Goal: Check status: Check status

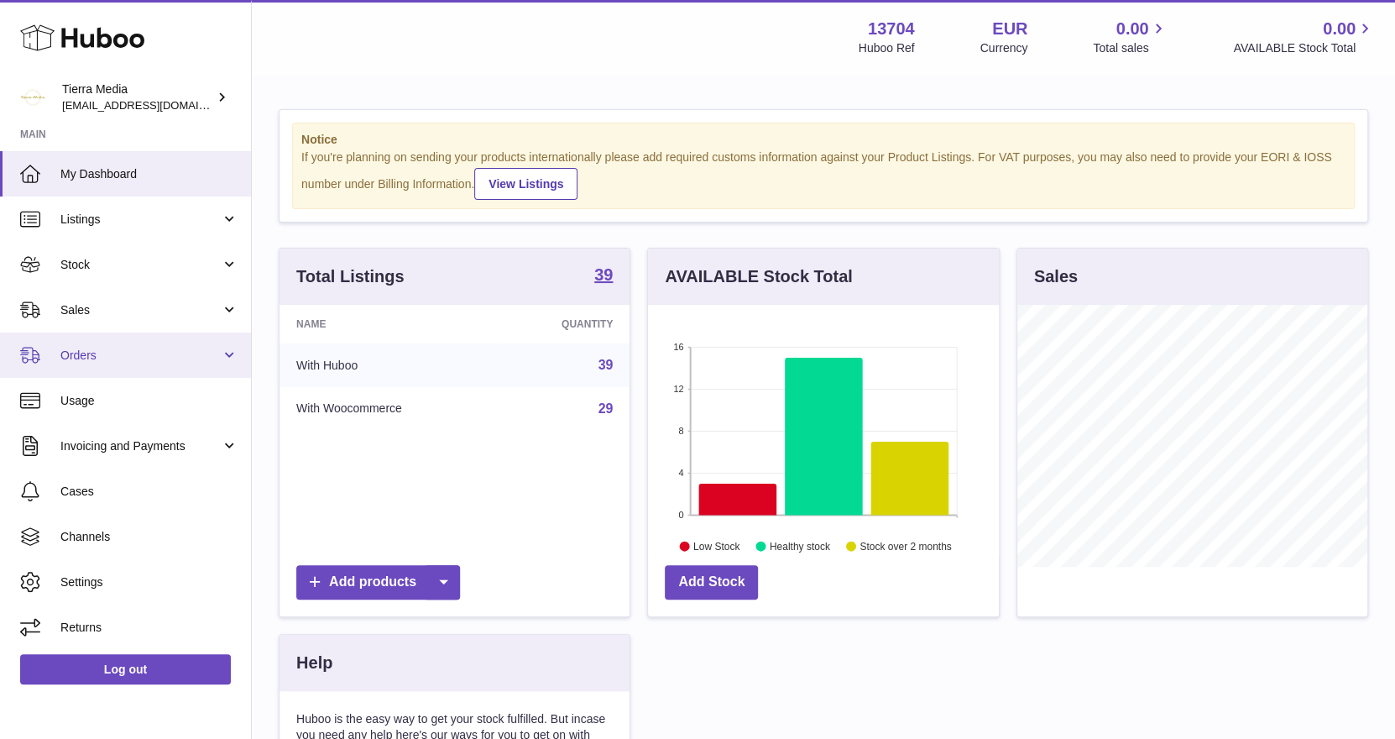
drag, startPoint x: 0, startPoint y: 0, endPoint x: 138, endPoint y: 347, distance: 373.7
click at [138, 347] on span "Orders" at bounding box center [140, 355] width 160 height 16
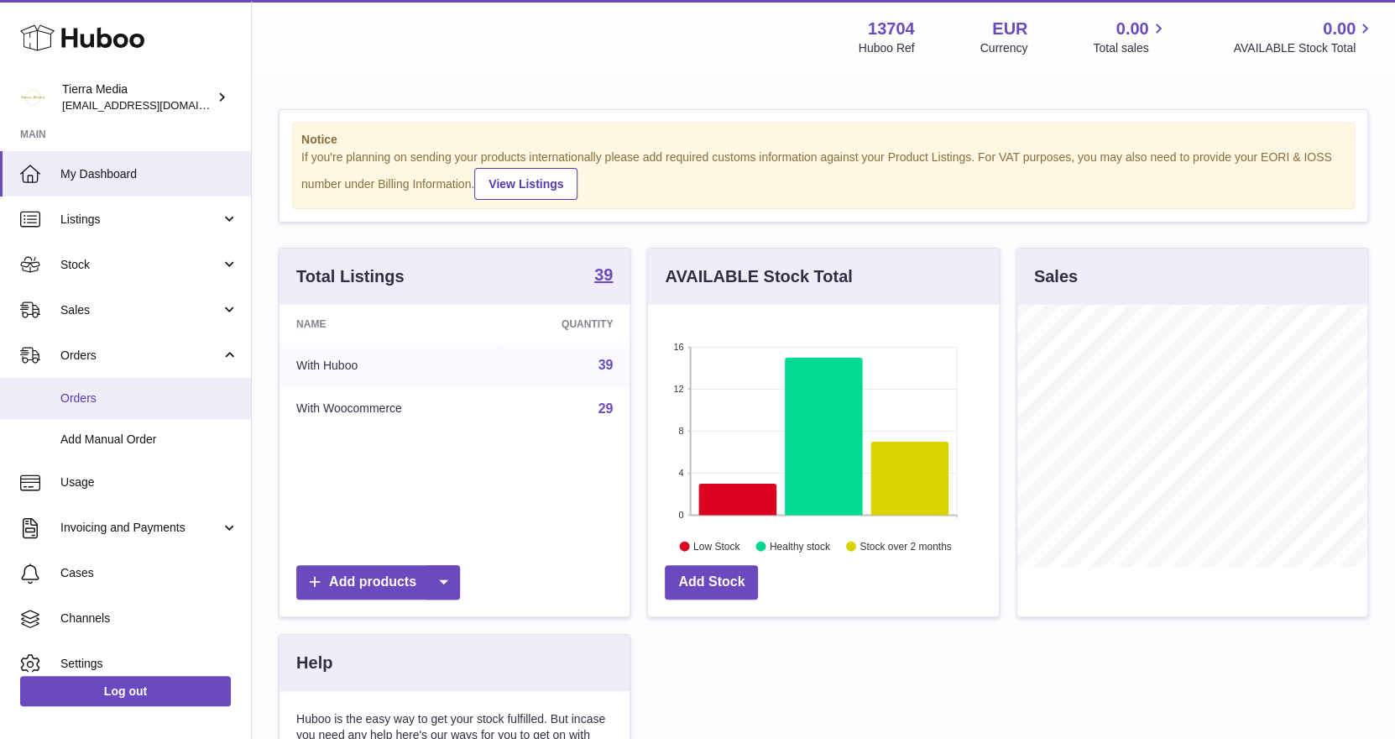
click at [103, 405] on span "Orders" at bounding box center [149, 398] width 178 height 16
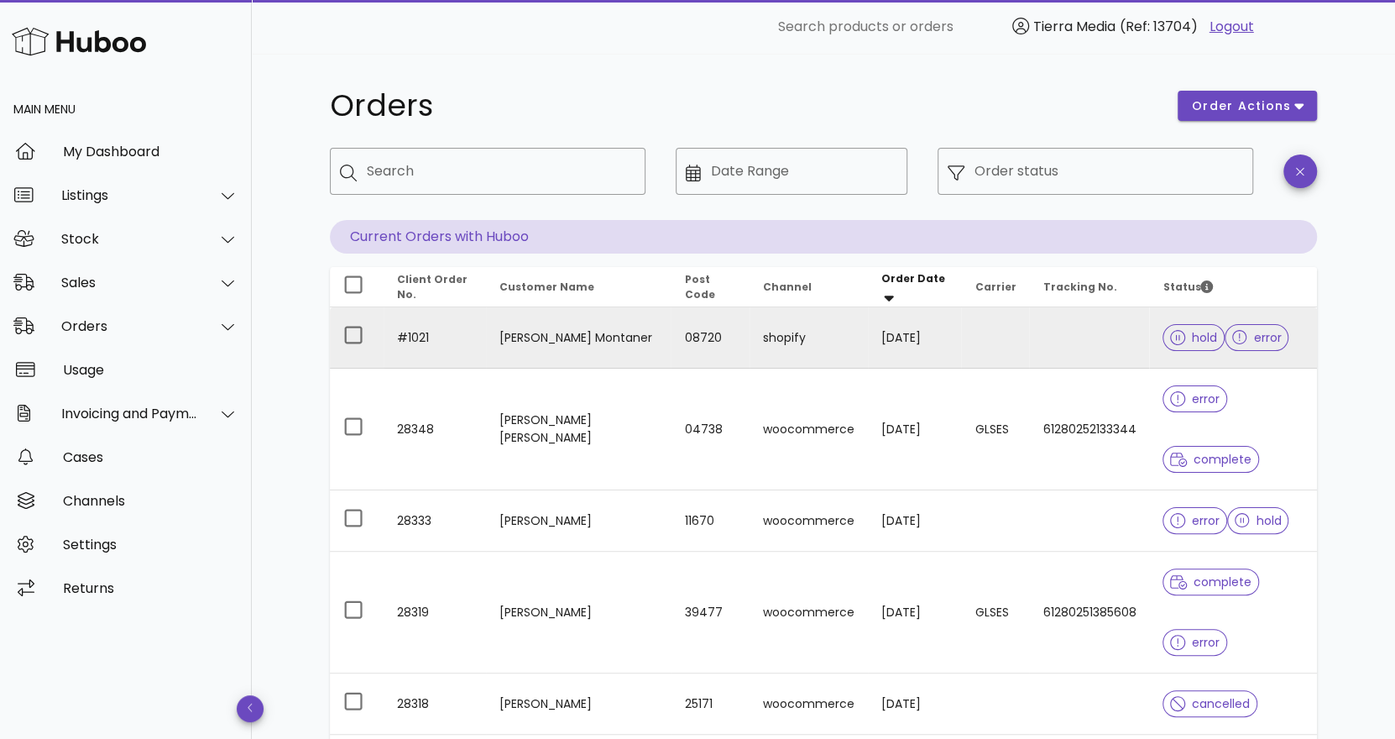
click at [553, 337] on td "[PERSON_NAME] Montaner" at bounding box center [578, 337] width 185 height 61
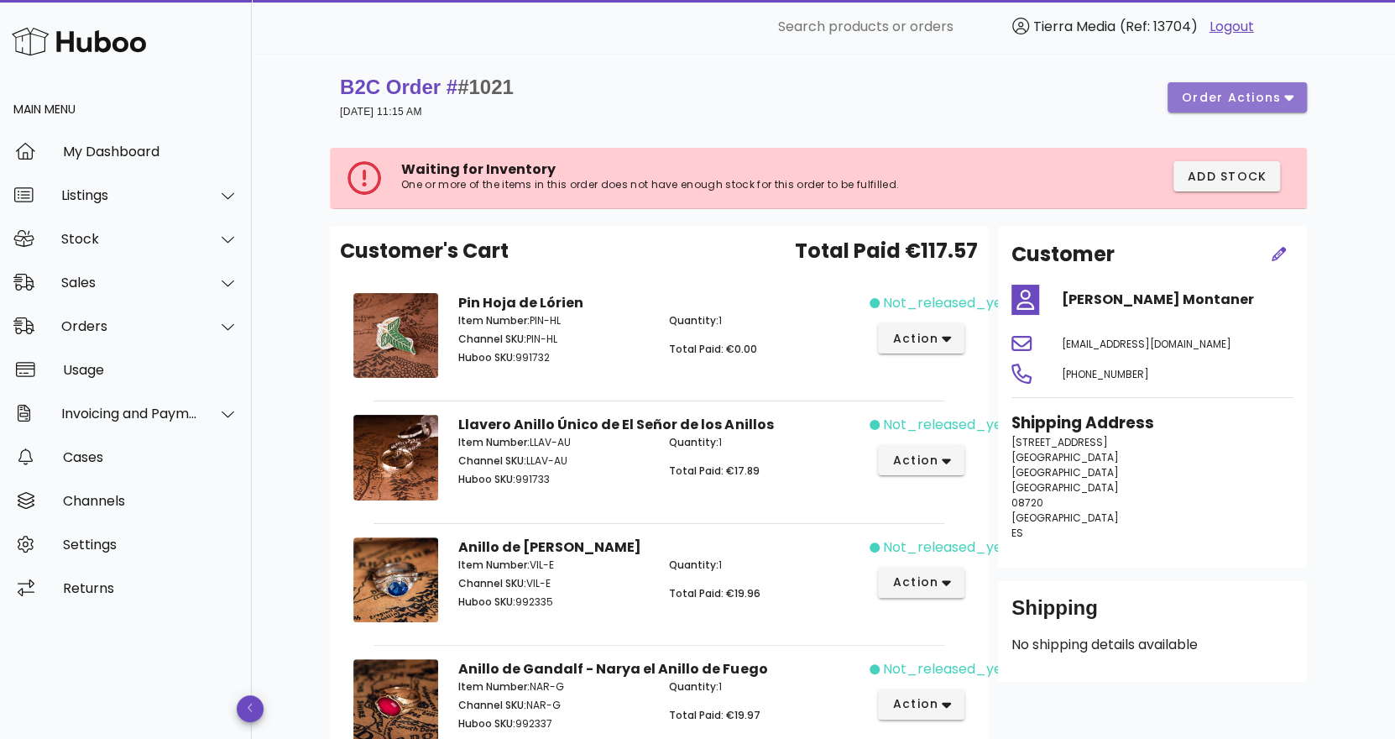
click at [1244, 91] on span "order actions" at bounding box center [1231, 98] width 101 height 18
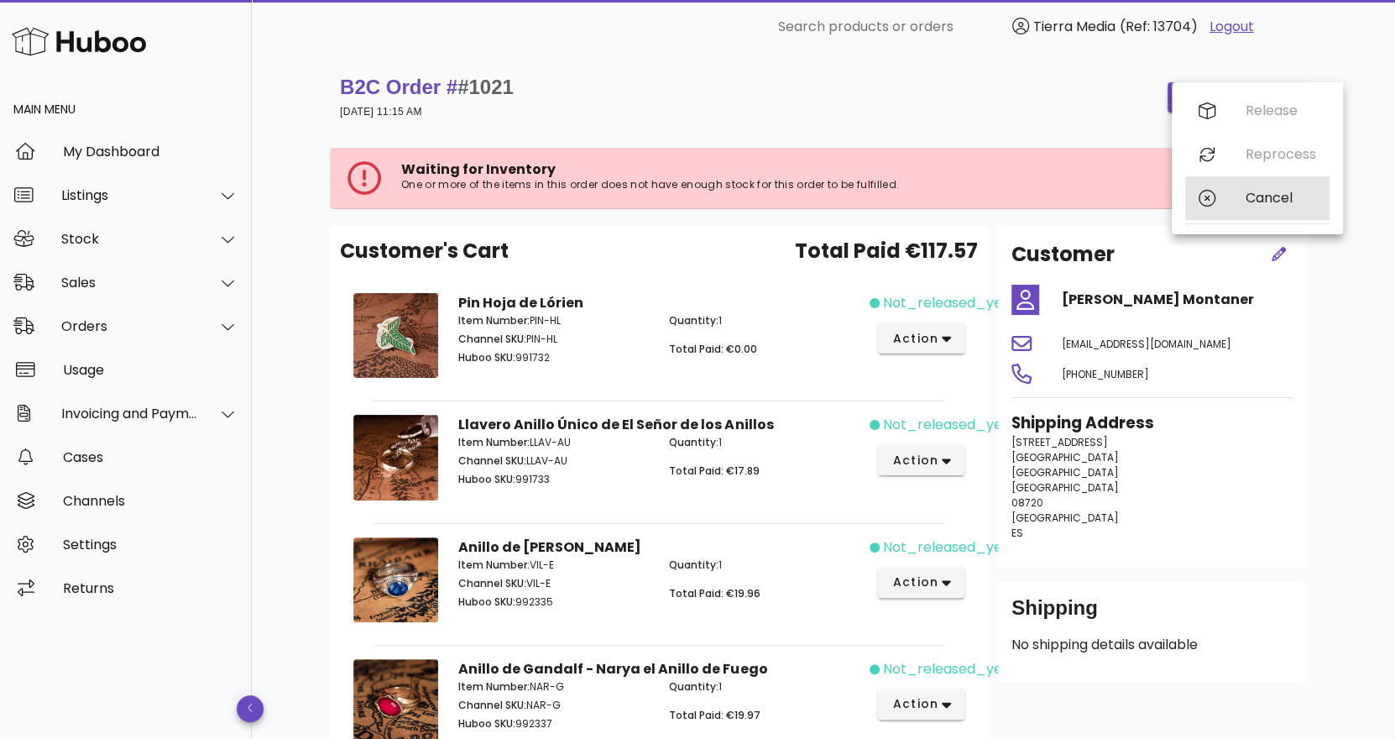
click at [1243, 198] on div "Cancel" at bounding box center [1257, 198] width 144 height 44
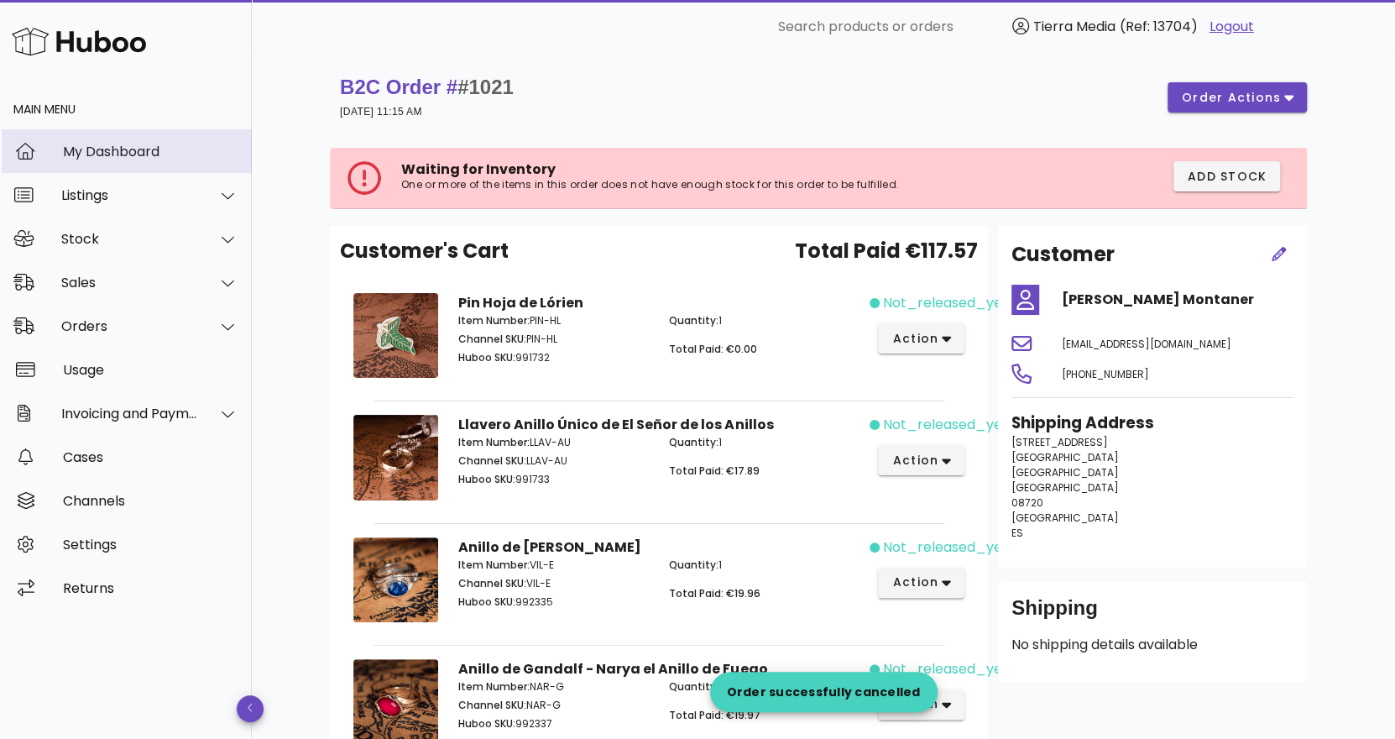
click at [130, 146] on div "My Dashboard" at bounding box center [150, 152] width 175 height 16
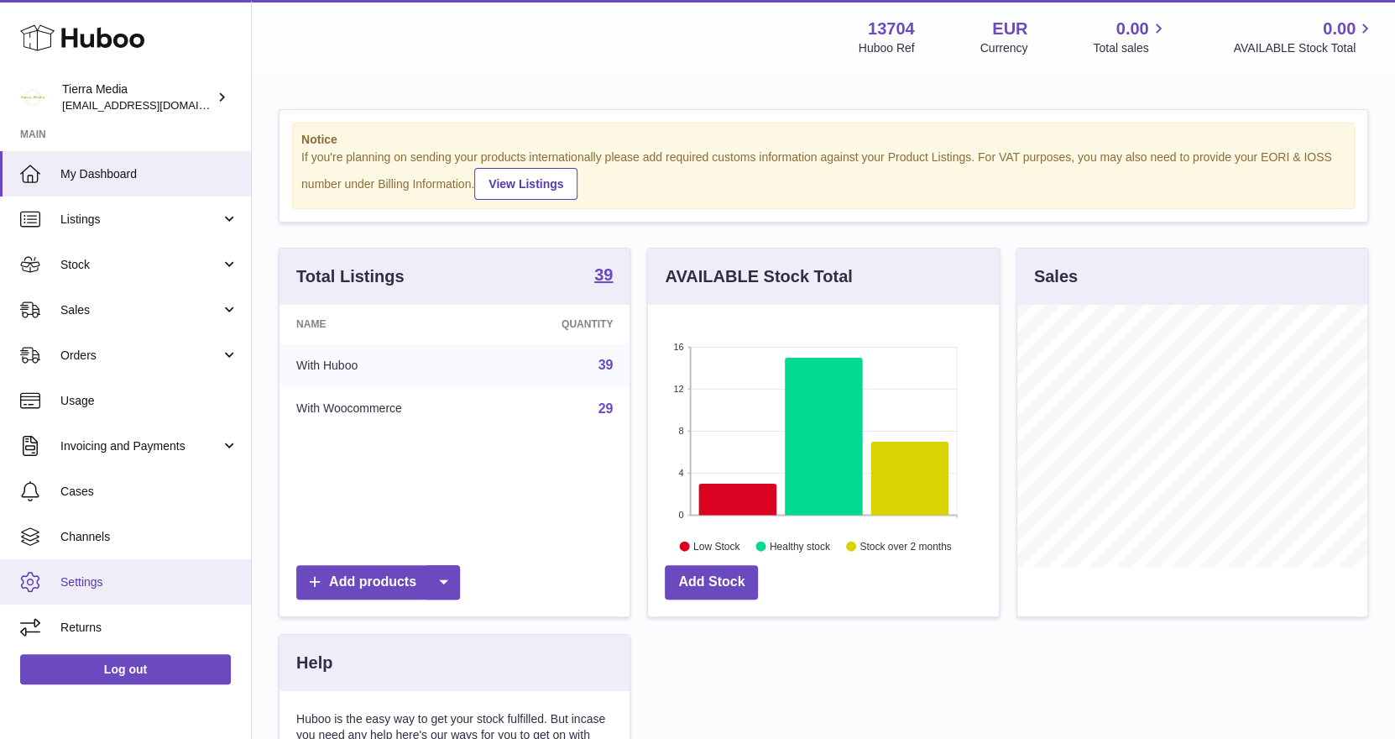
click at [91, 574] on span "Settings" at bounding box center [149, 582] width 178 height 16
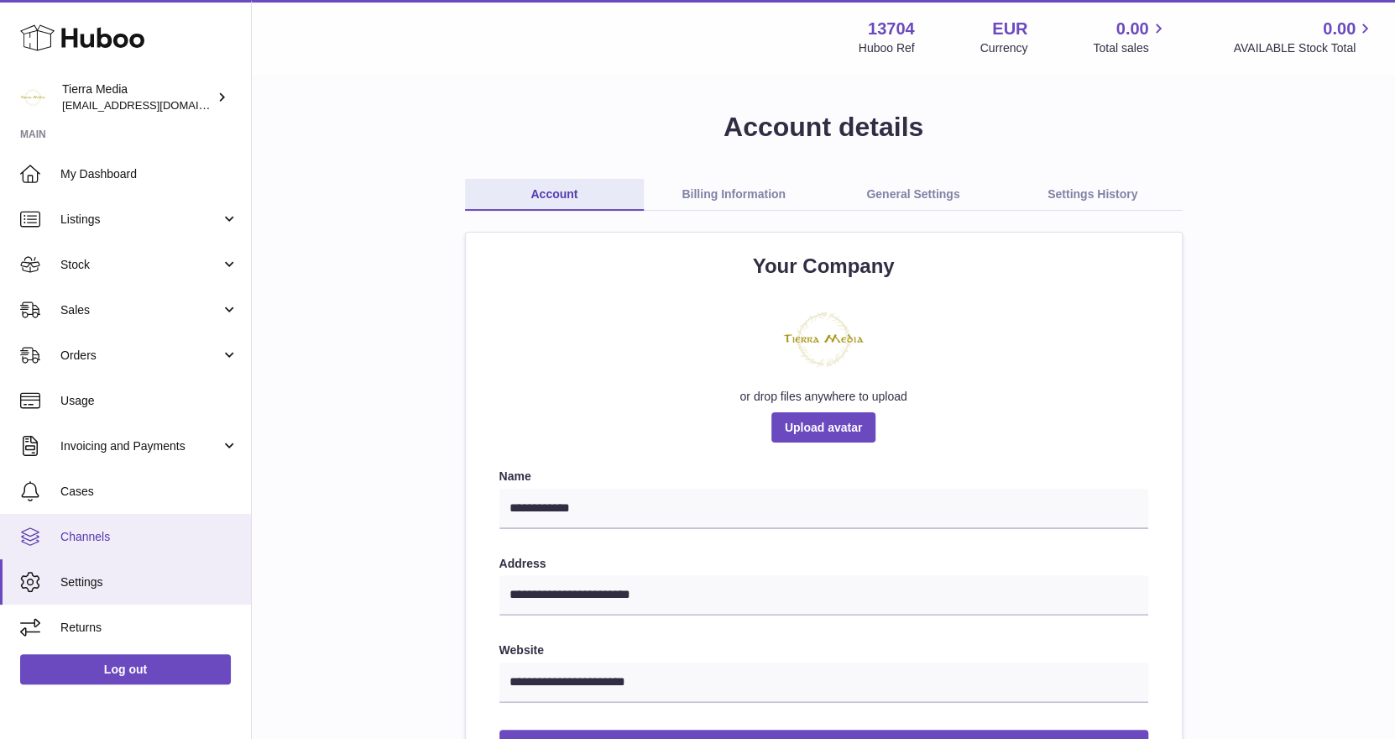
click at [144, 541] on span "Channels" at bounding box center [149, 537] width 178 height 16
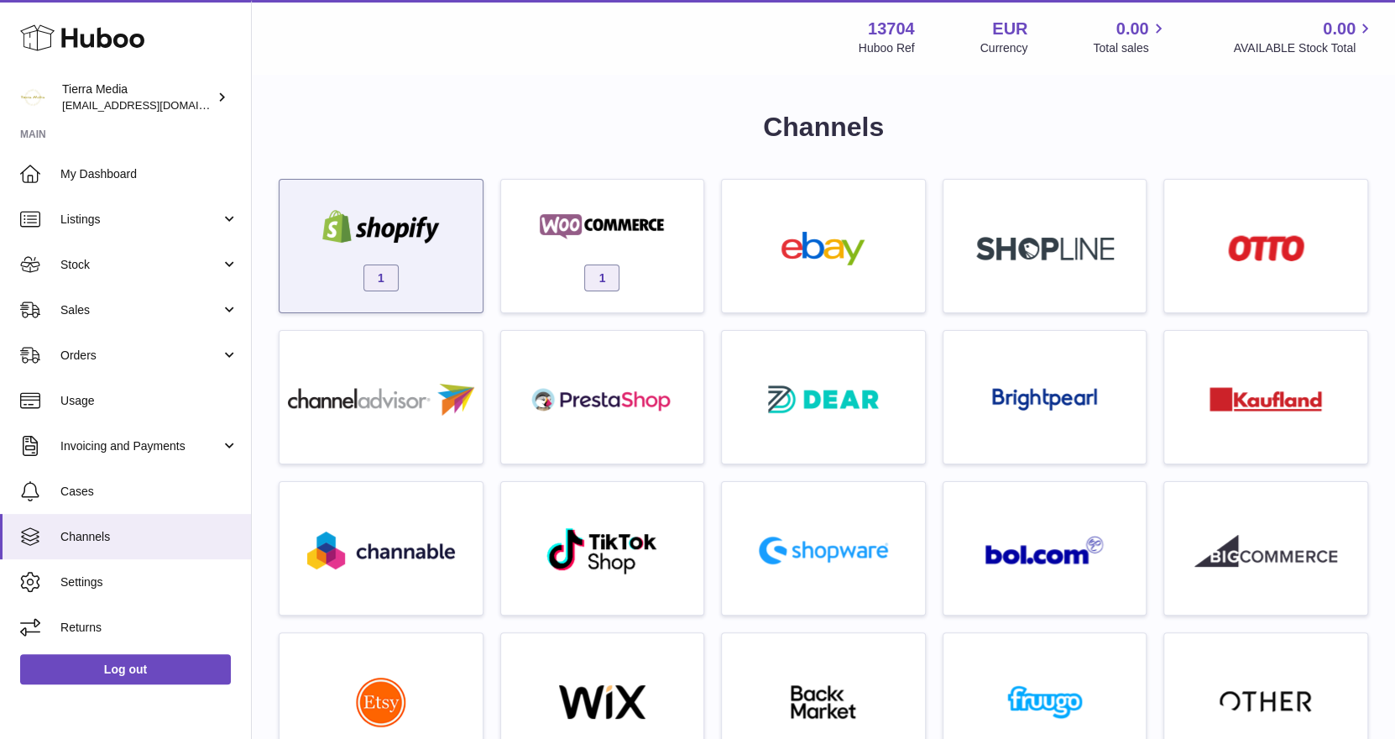
click at [394, 254] on div "1" at bounding box center [381, 249] width 186 height 107
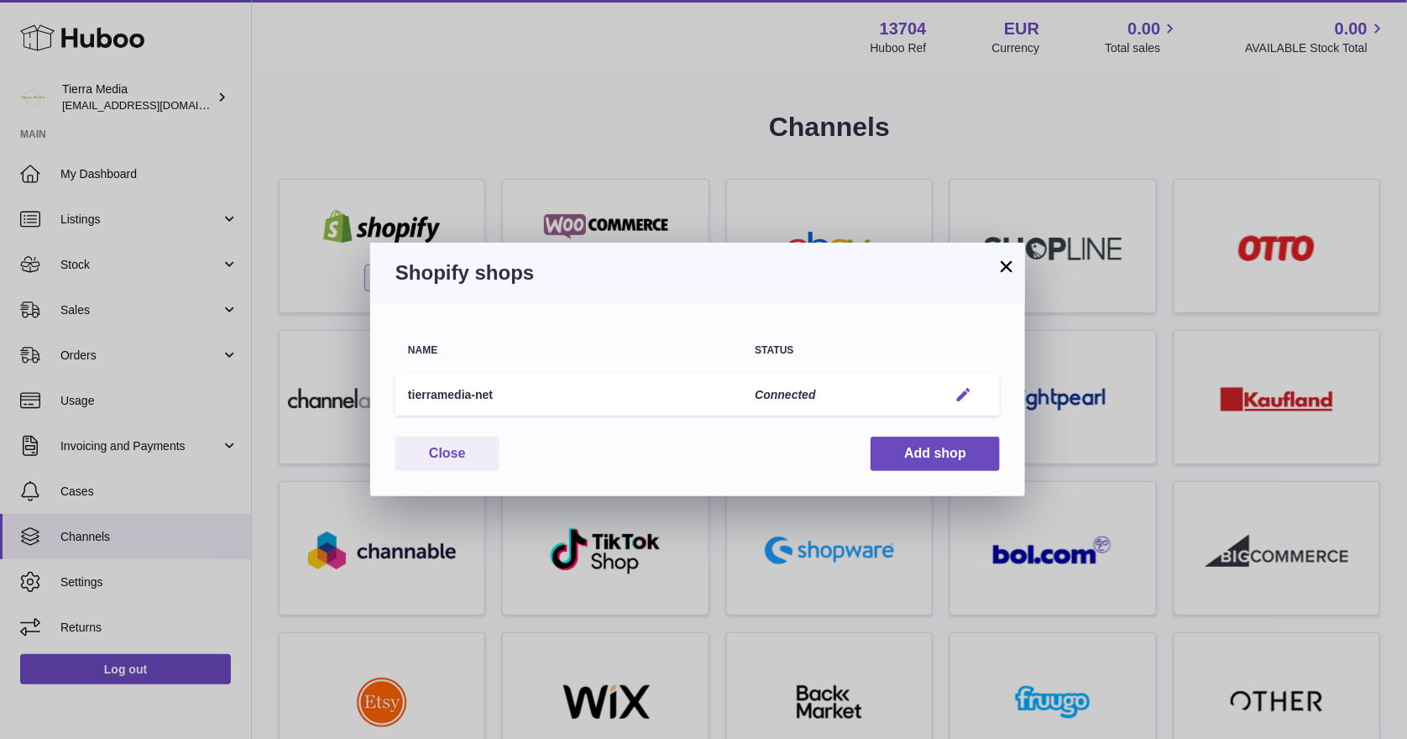
click at [964, 386] on em "button" at bounding box center [963, 395] width 18 height 18
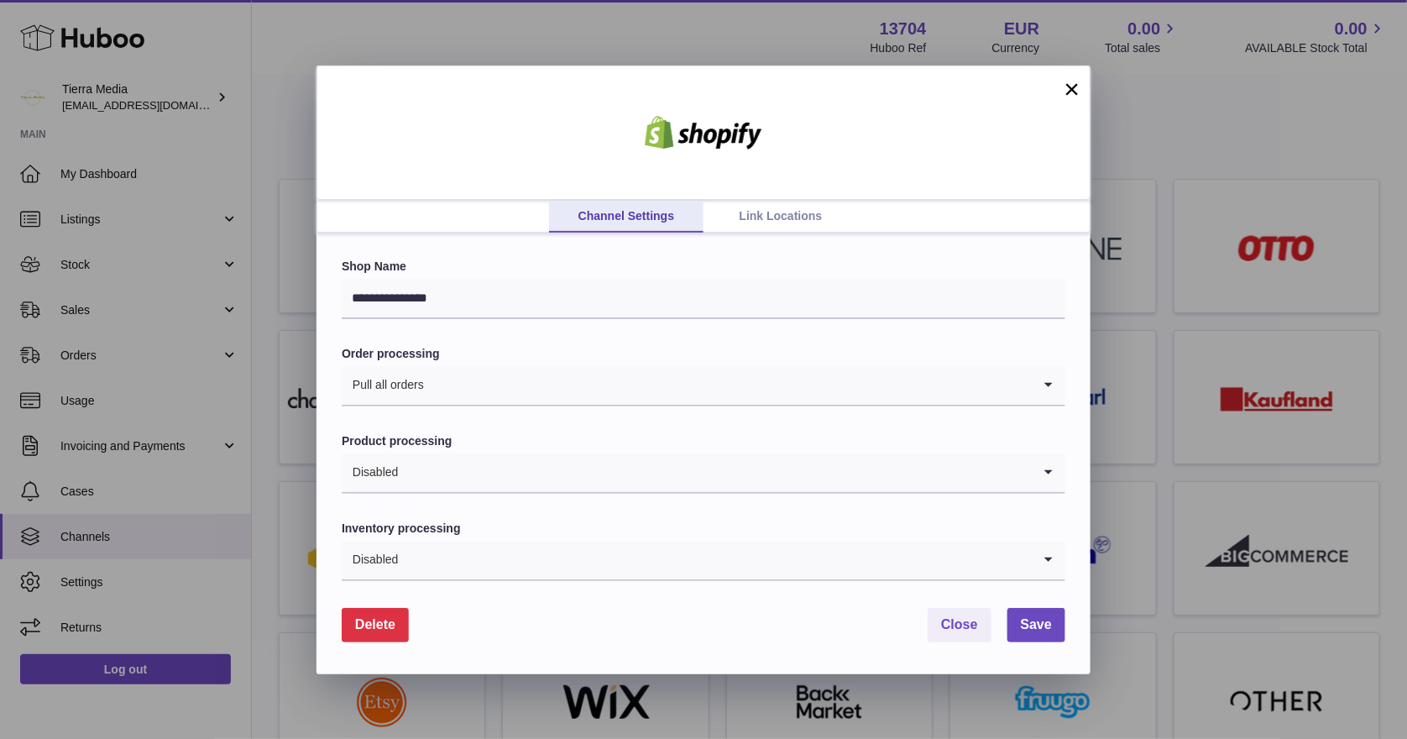
click at [516, 389] on input "Search for option" at bounding box center [728, 385] width 607 height 39
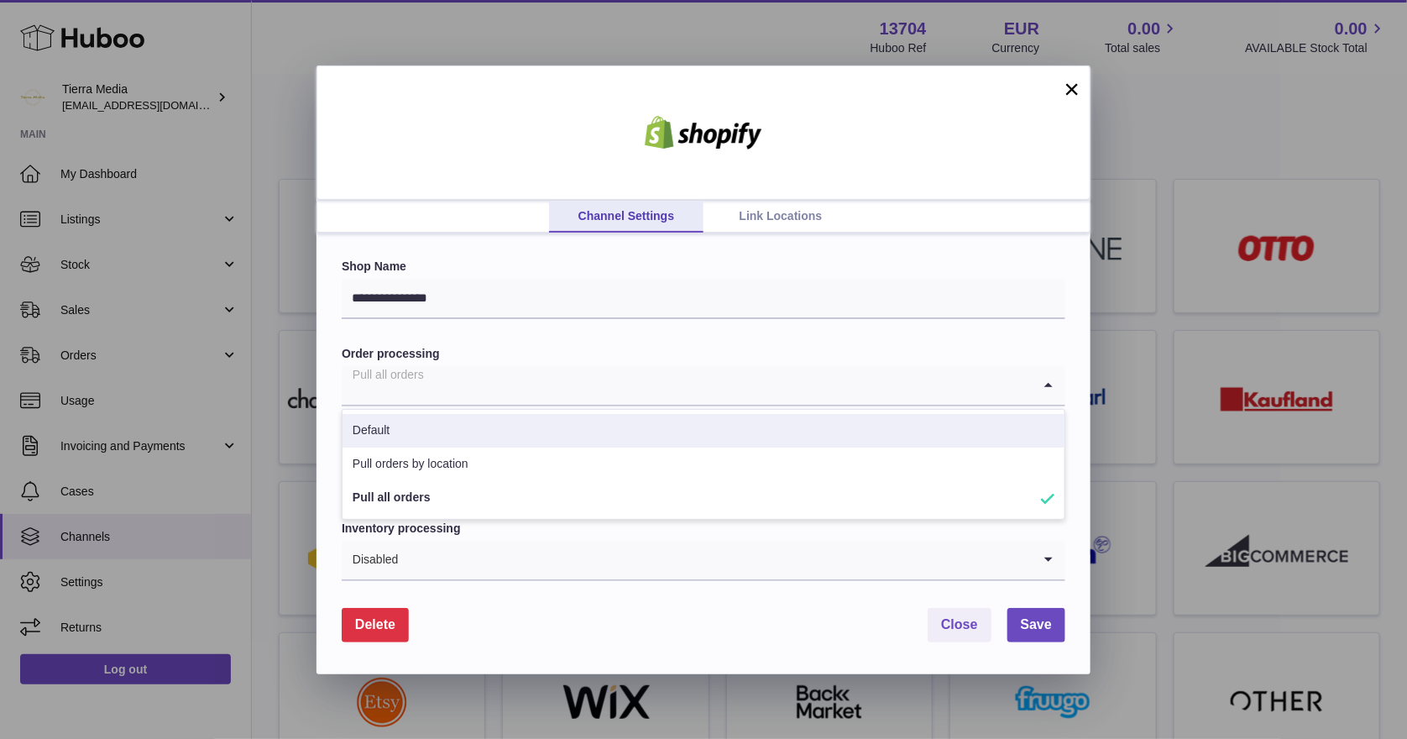
click at [323, 358] on div "**********" at bounding box center [703, 453] width 774 height 440
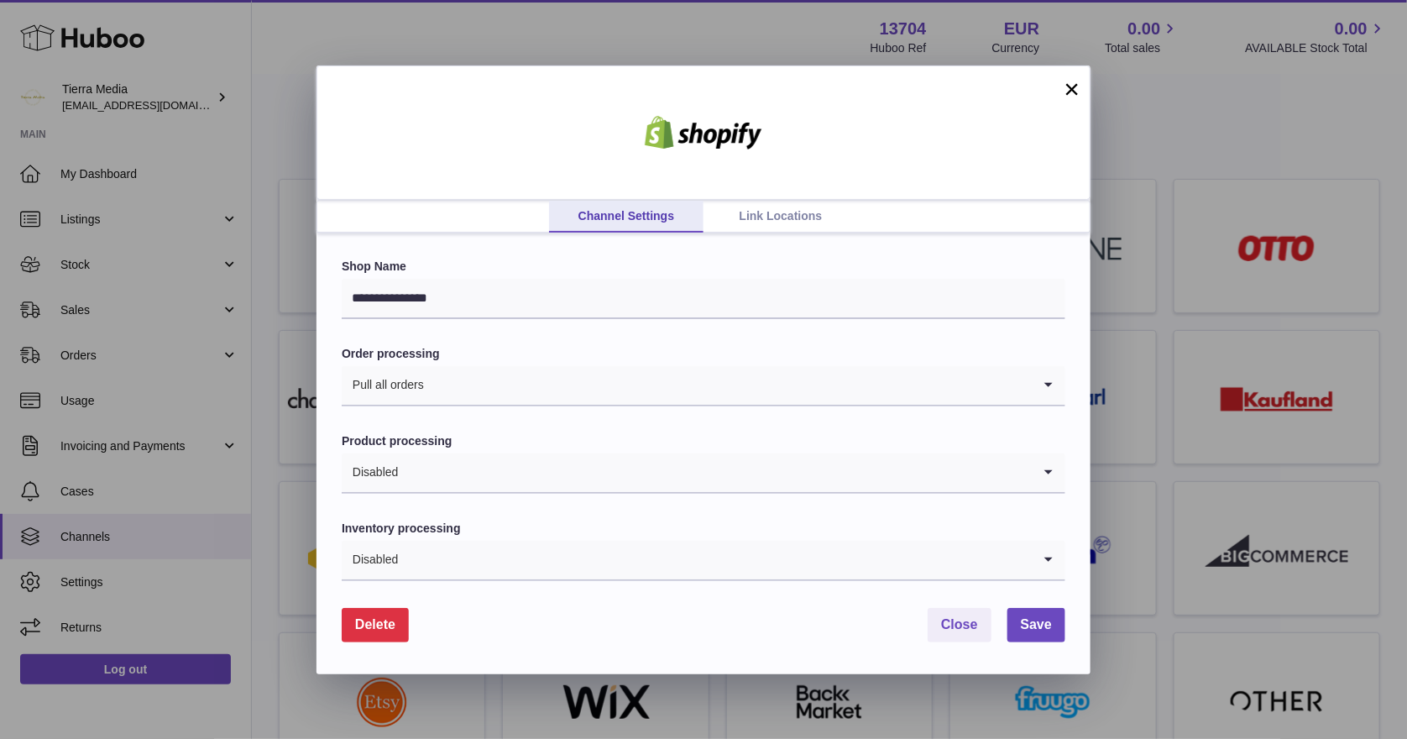
click at [448, 472] on input "Search for option" at bounding box center [715, 472] width 633 height 39
click at [332, 458] on div "**********" at bounding box center [703, 453] width 774 height 440
click at [766, 213] on link "Link Locations" at bounding box center [780, 217] width 154 height 32
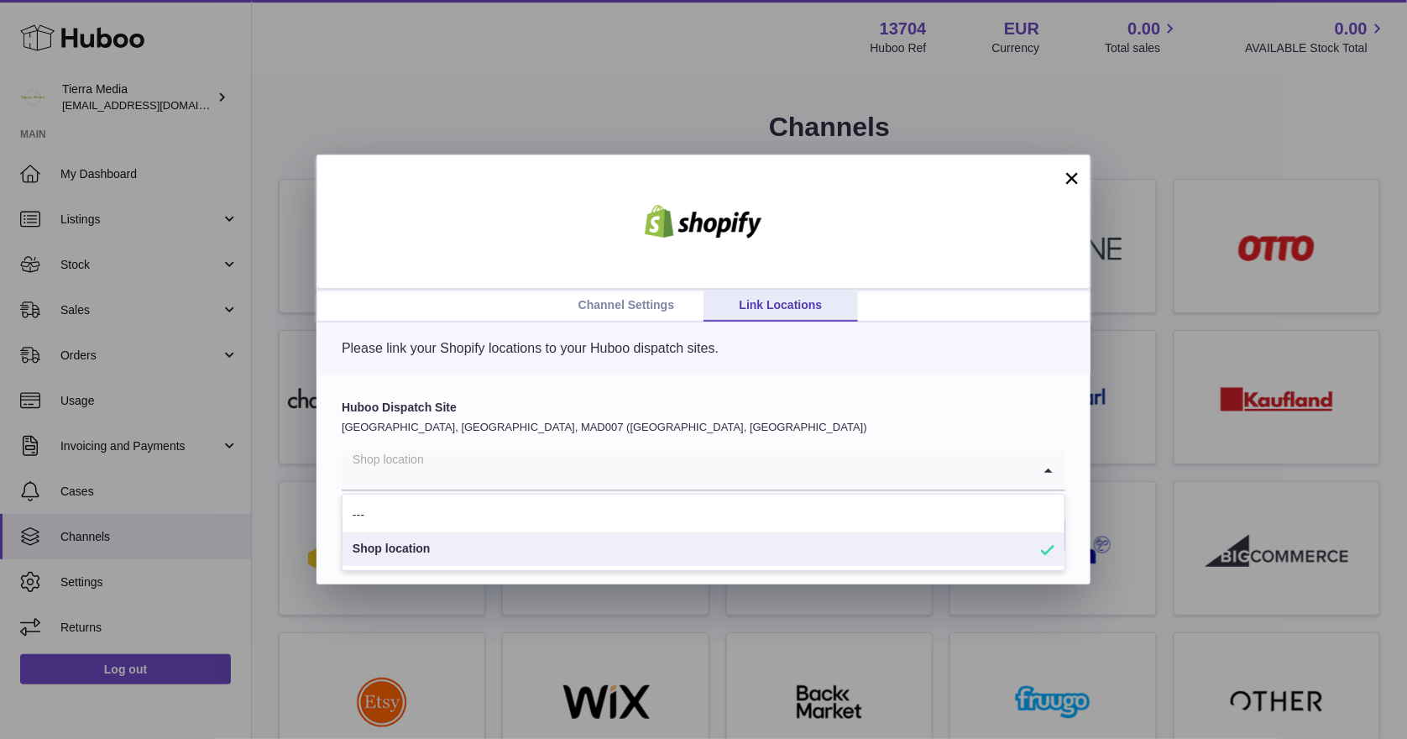
click at [621, 464] on input "Search for option" at bounding box center [687, 470] width 690 height 39
click at [625, 306] on link "Channel Settings" at bounding box center [626, 306] width 154 height 32
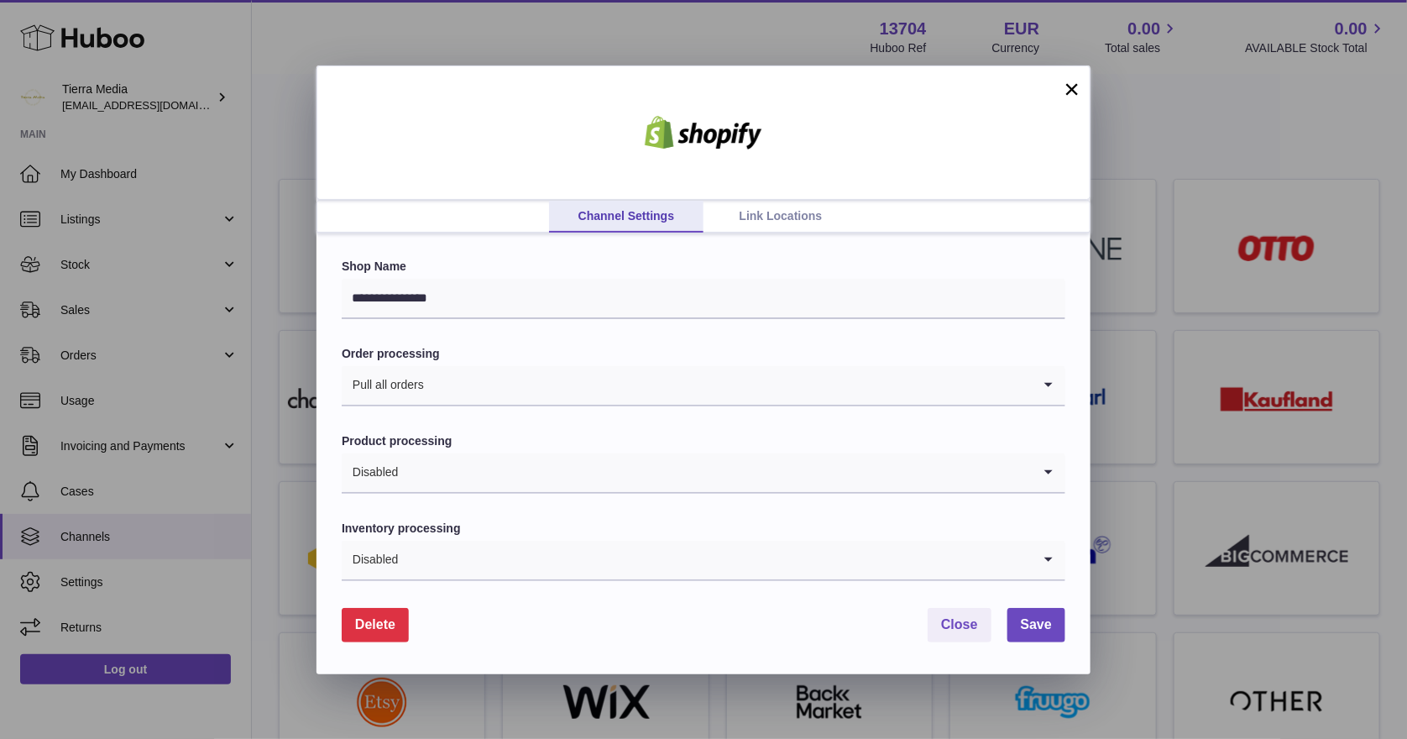
click at [410, 477] on input "Search for option" at bounding box center [715, 472] width 633 height 39
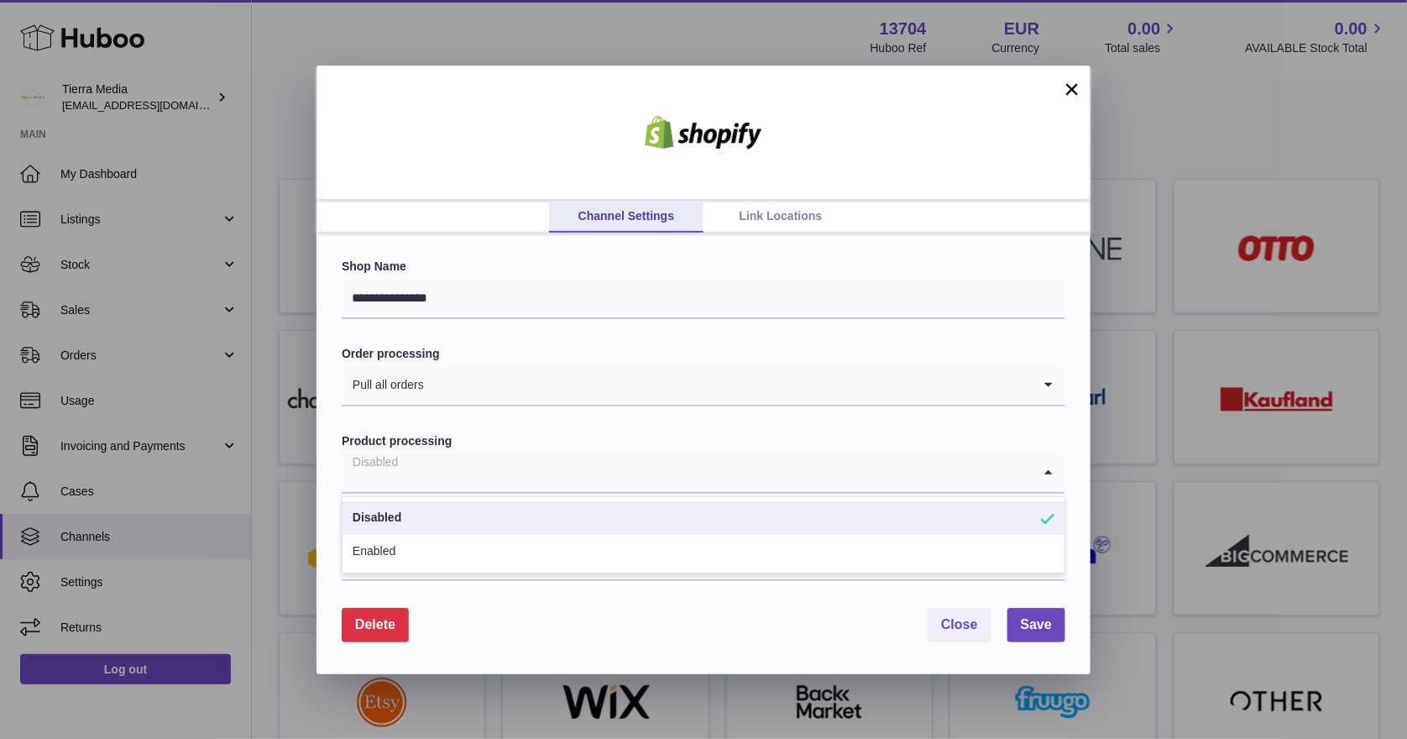
click at [364, 441] on label "Product processing" at bounding box center [703, 441] width 723 height 16
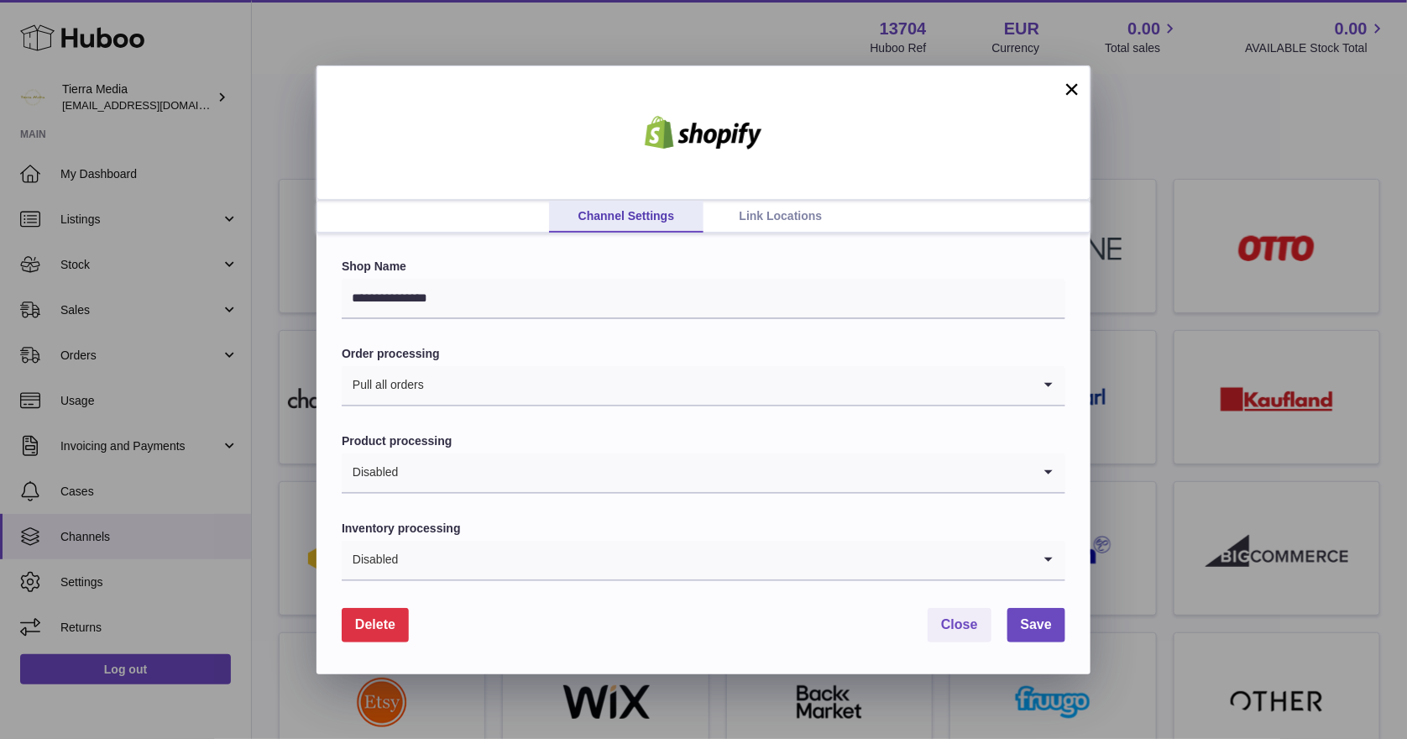
click at [1069, 82] on button "×" at bounding box center [1072, 89] width 20 height 20
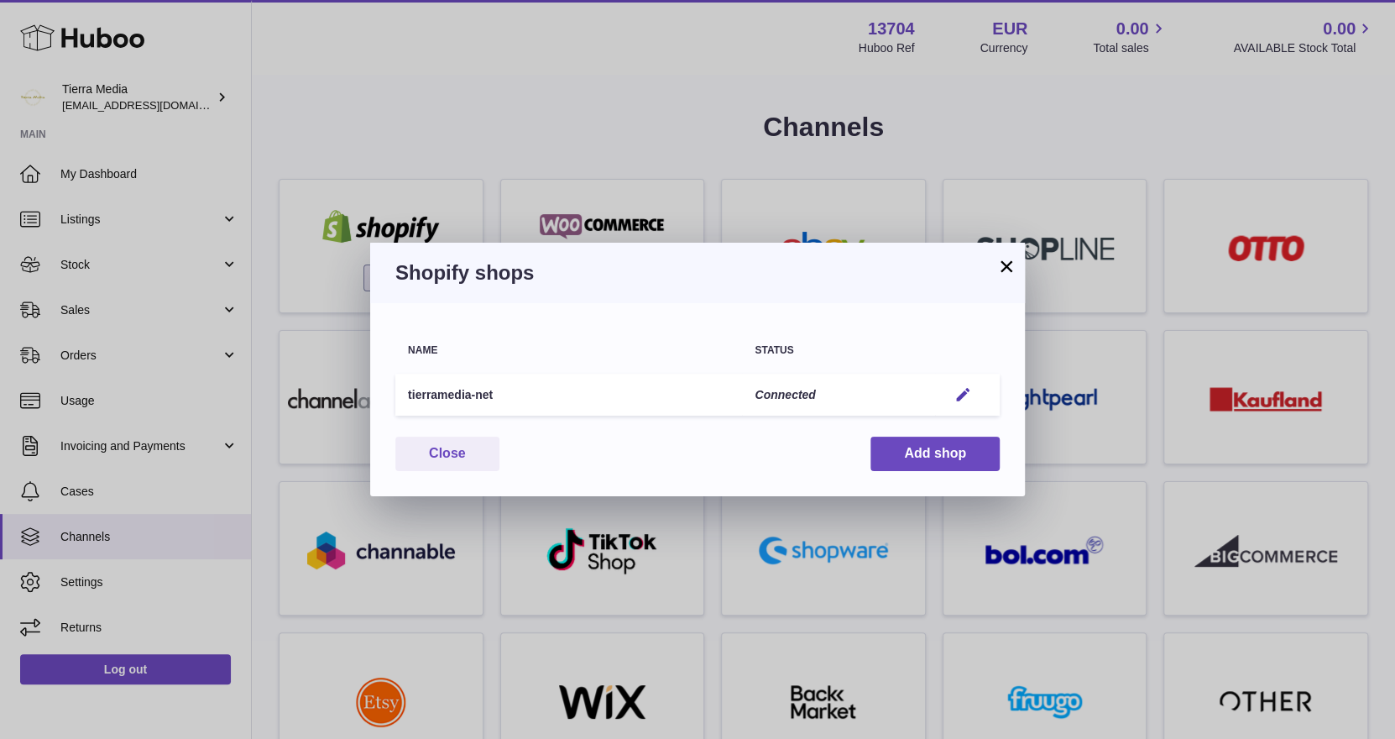
click at [1009, 263] on button "×" at bounding box center [1006, 266] width 20 height 20
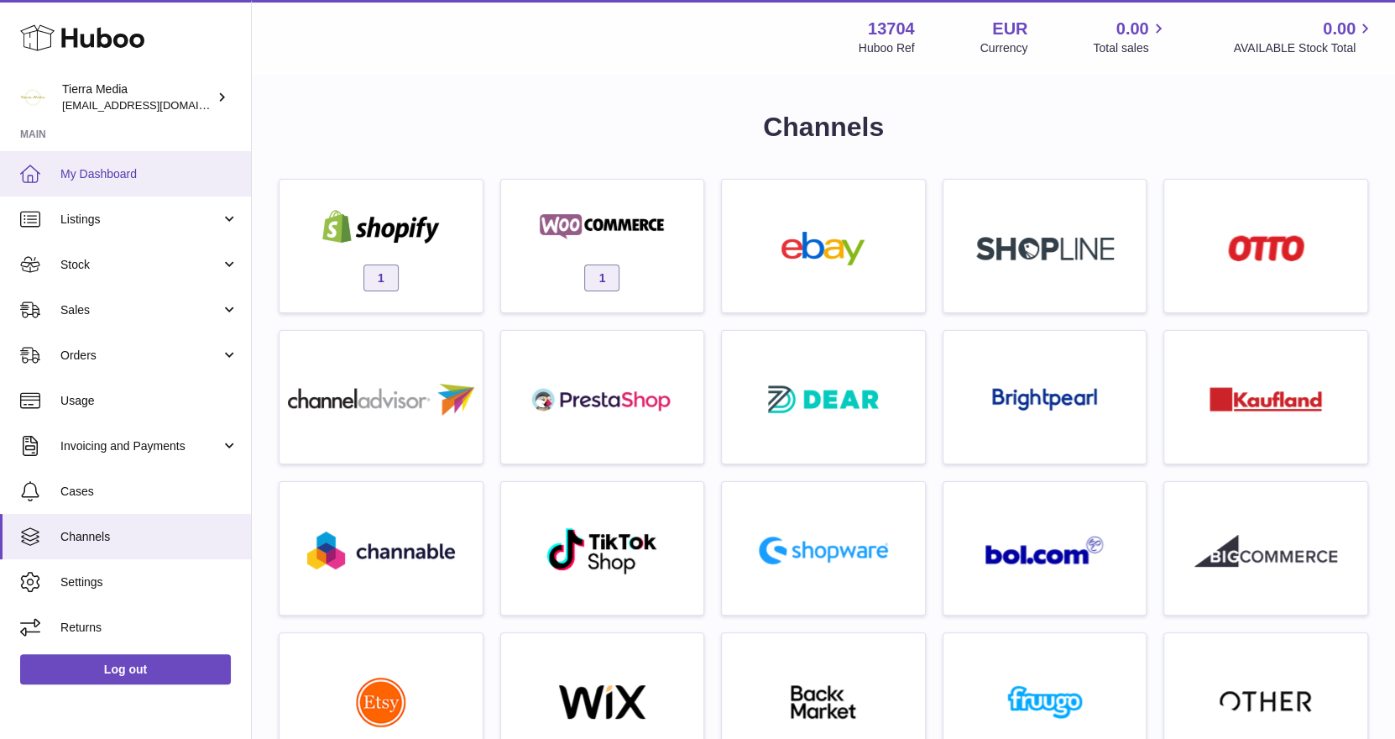
click at [115, 178] on span "My Dashboard" at bounding box center [149, 174] width 178 height 16
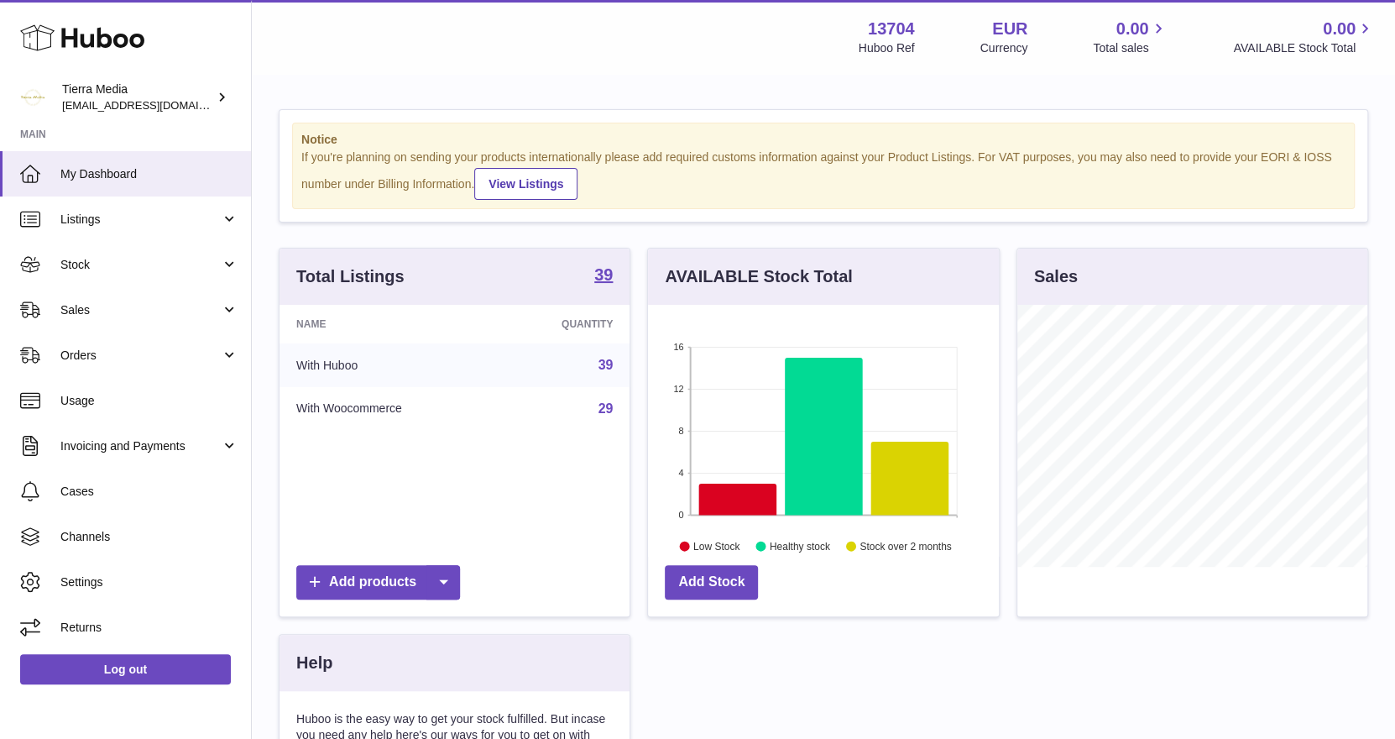
scroll to position [261, 351]
click at [92, 364] on link "Orders" at bounding box center [125, 354] width 251 height 45
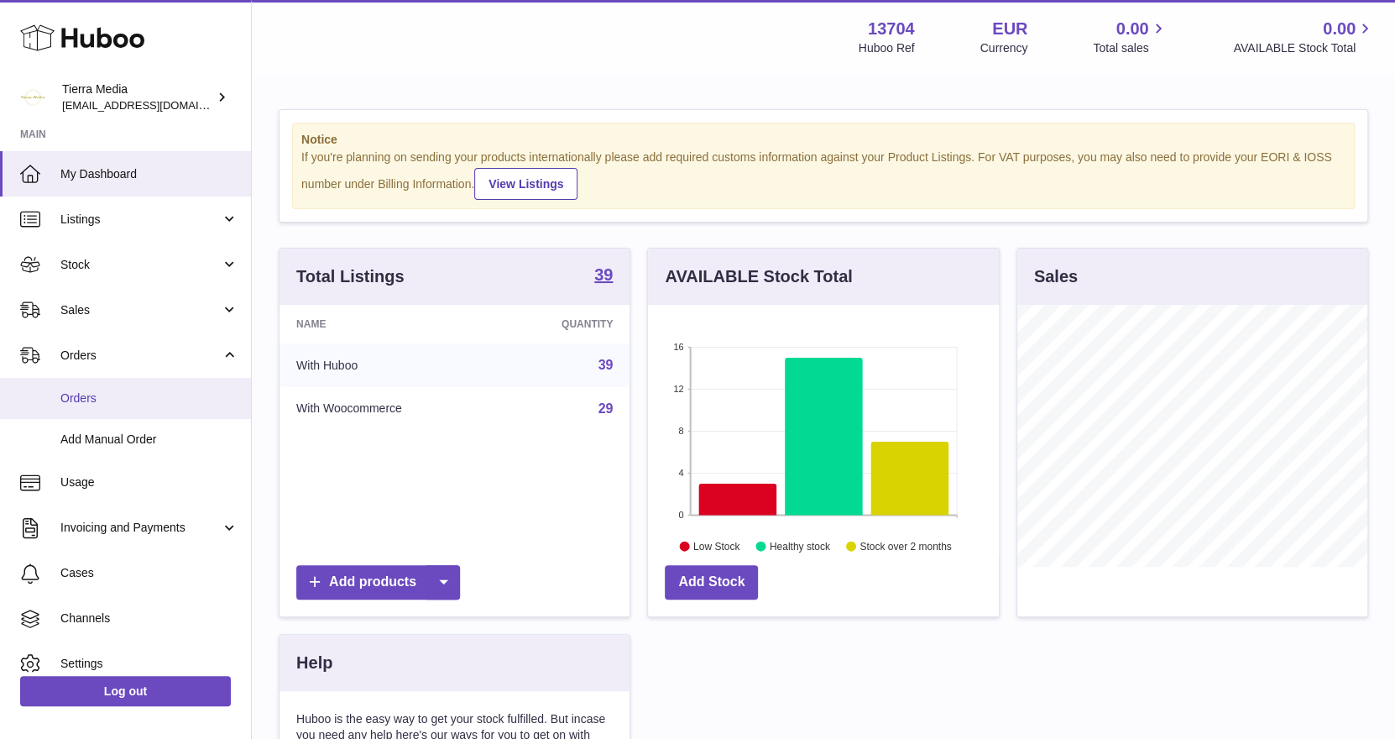
click at [112, 395] on span "Orders" at bounding box center [149, 398] width 178 height 16
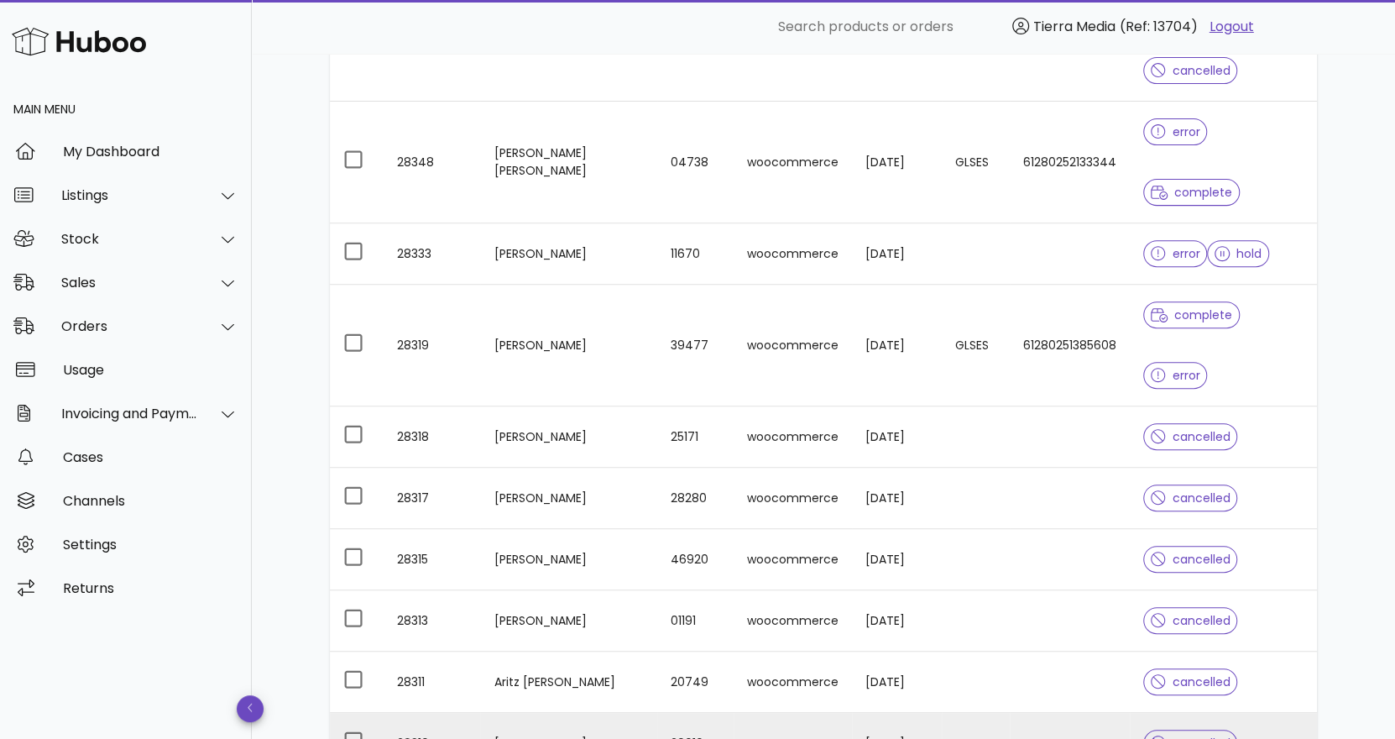
scroll to position [89, 0]
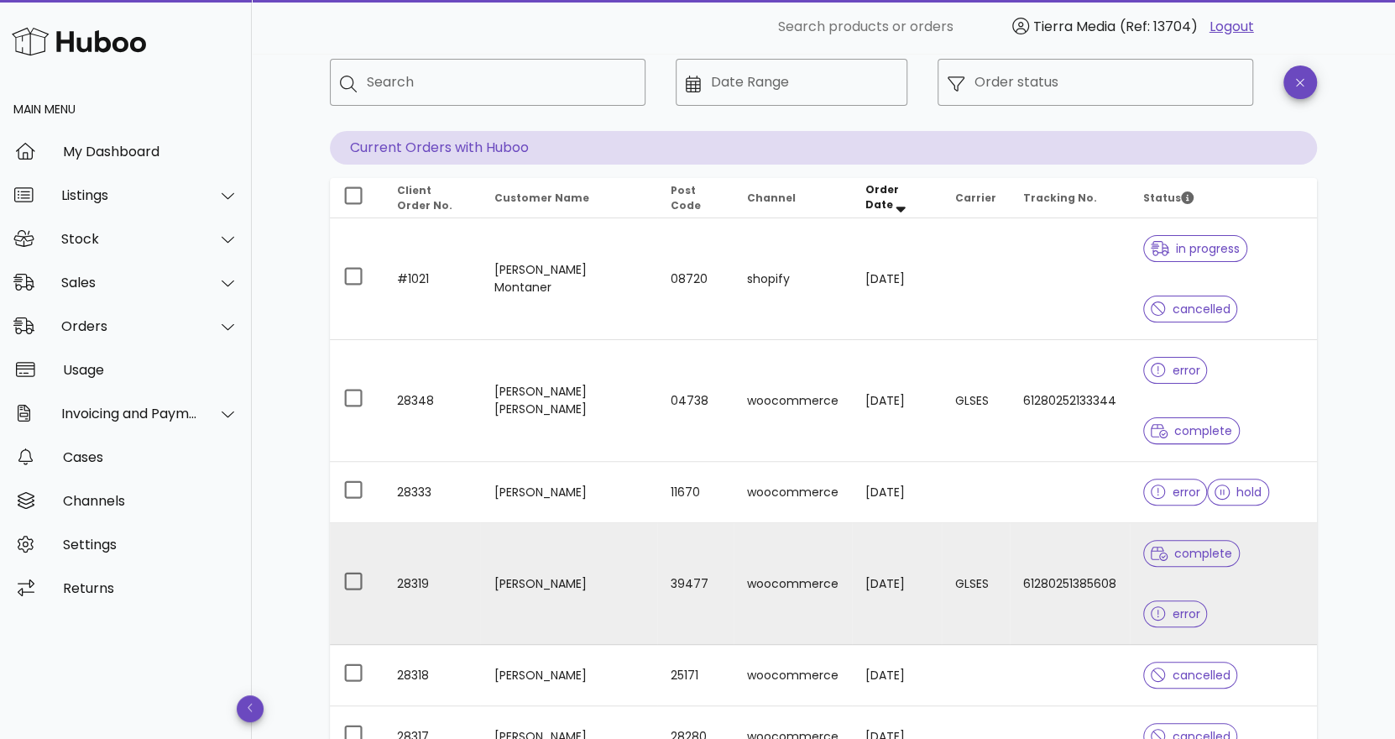
click at [1034, 523] on td "61280251385608" at bounding box center [1070, 584] width 120 height 122
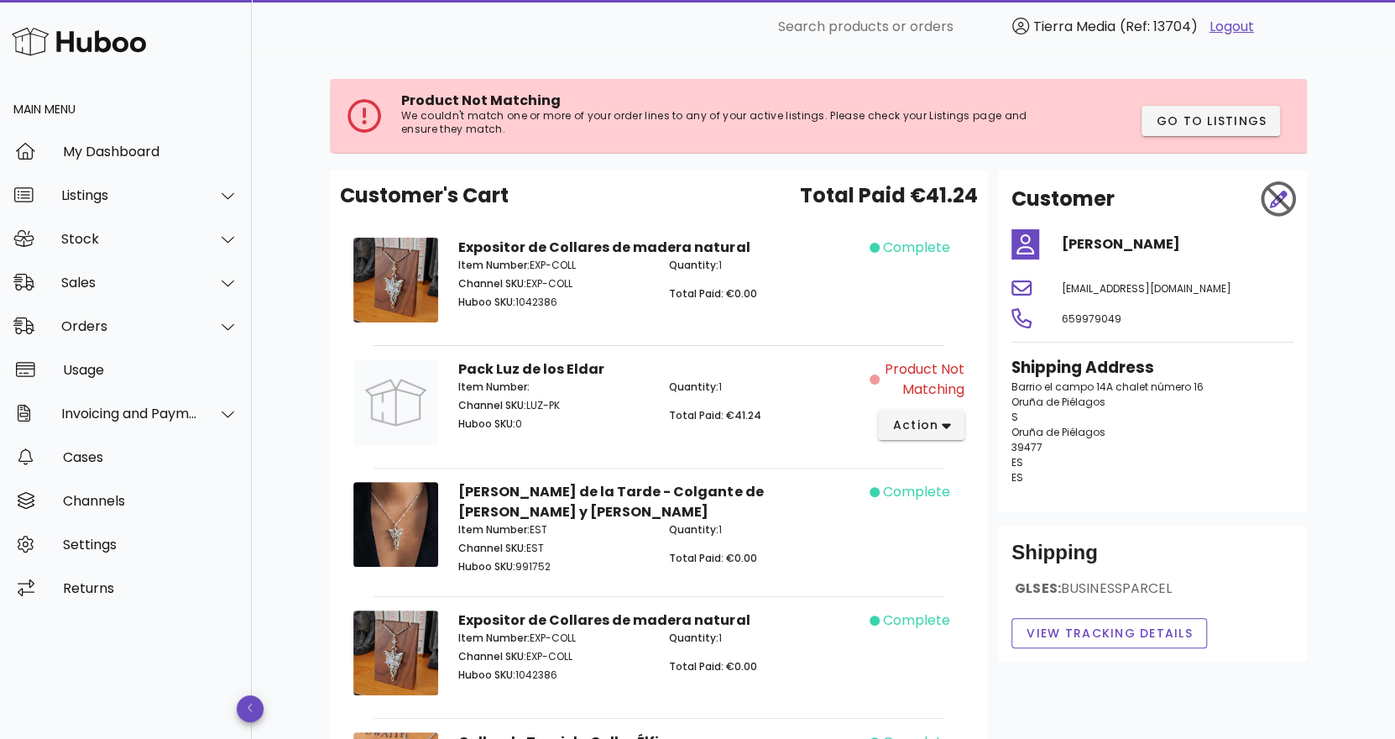
scroll to position [308, 0]
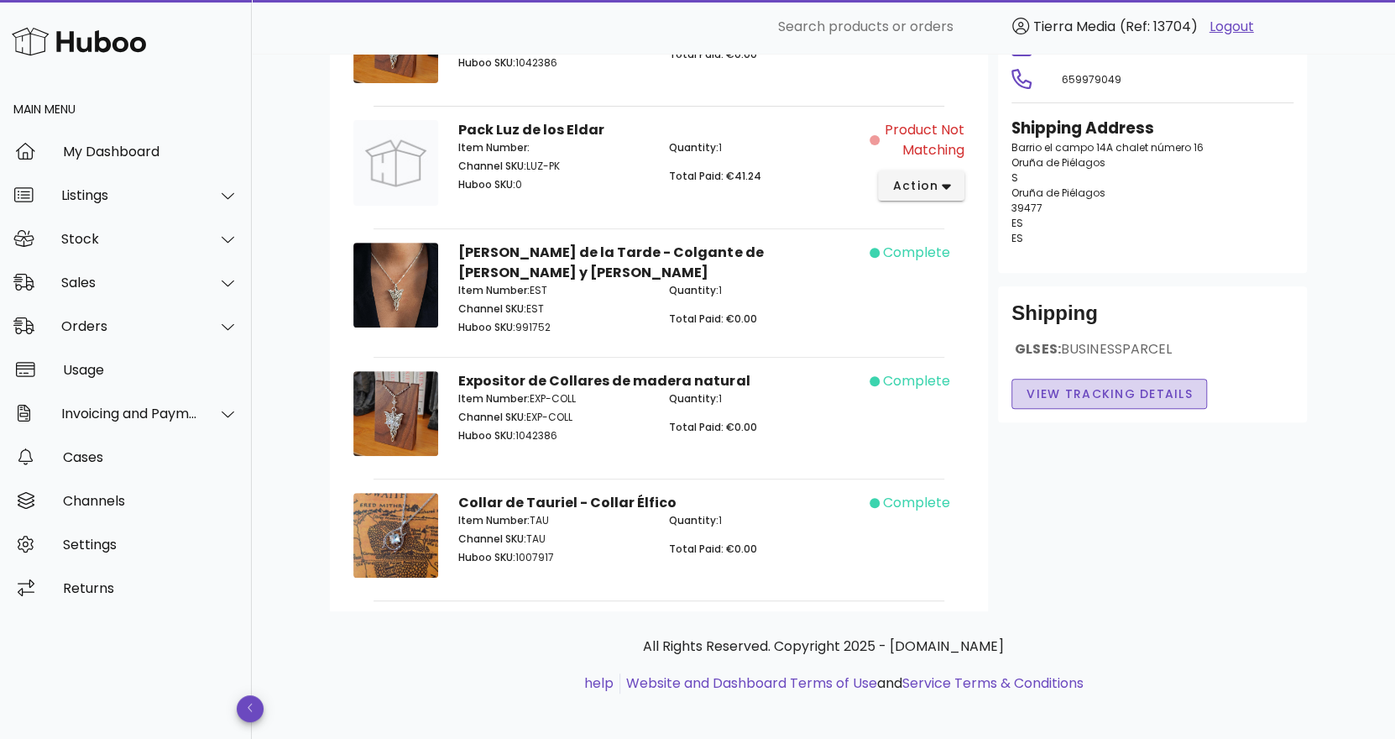
click at [1075, 382] on button "View Tracking details" at bounding box center [1109, 394] width 196 height 30
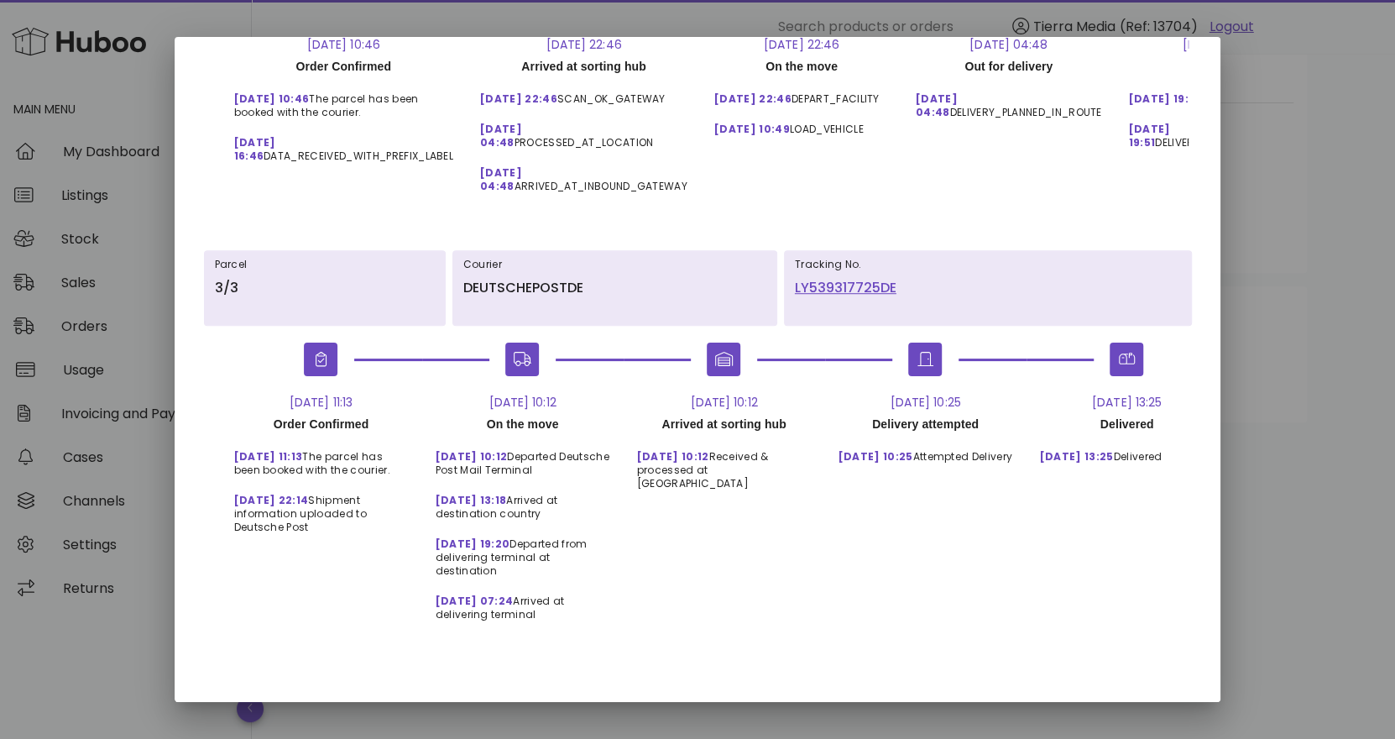
scroll to position [0, 0]
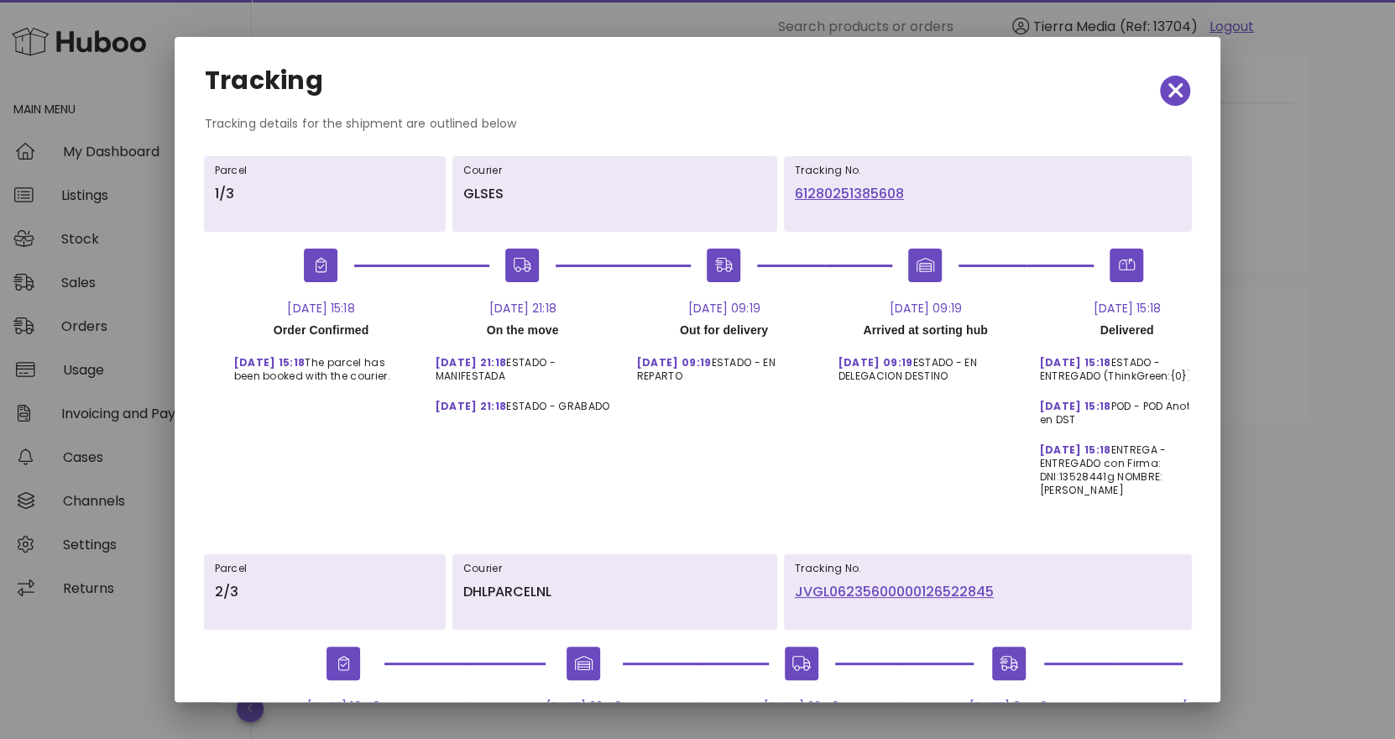
drag, startPoint x: 827, startPoint y: 191, endPoint x: 875, endPoint y: 169, distance: 53.7
click at [891, 169] on h6 "Tracking No." at bounding box center [988, 170] width 386 height 13
drag, startPoint x: 783, startPoint y: 193, endPoint x: 920, endPoint y: 201, distance: 137.1
click at [920, 201] on div "Tracking No. 61280251385608" at bounding box center [988, 194] width 408 height 76
copy link "61280251385608"
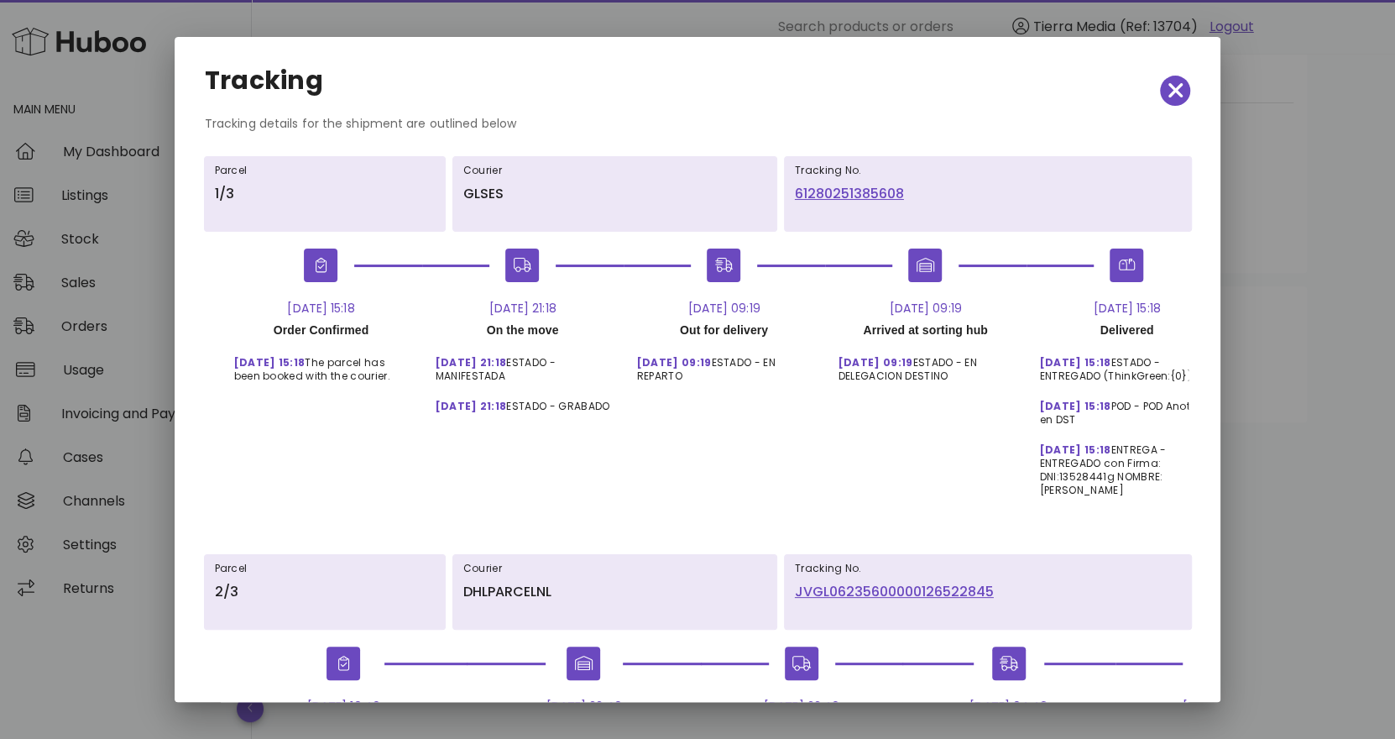
click at [924, 201] on link "61280251385608" at bounding box center [988, 194] width 386 height 20
click at [909, 115] on div "Tracking details for the shipment are outlined below" at bounding box center [697, 130] width 1013 height 32
click at [1167, 93] on icon "button" at bounding box center [1174, 90] width 15 height 15
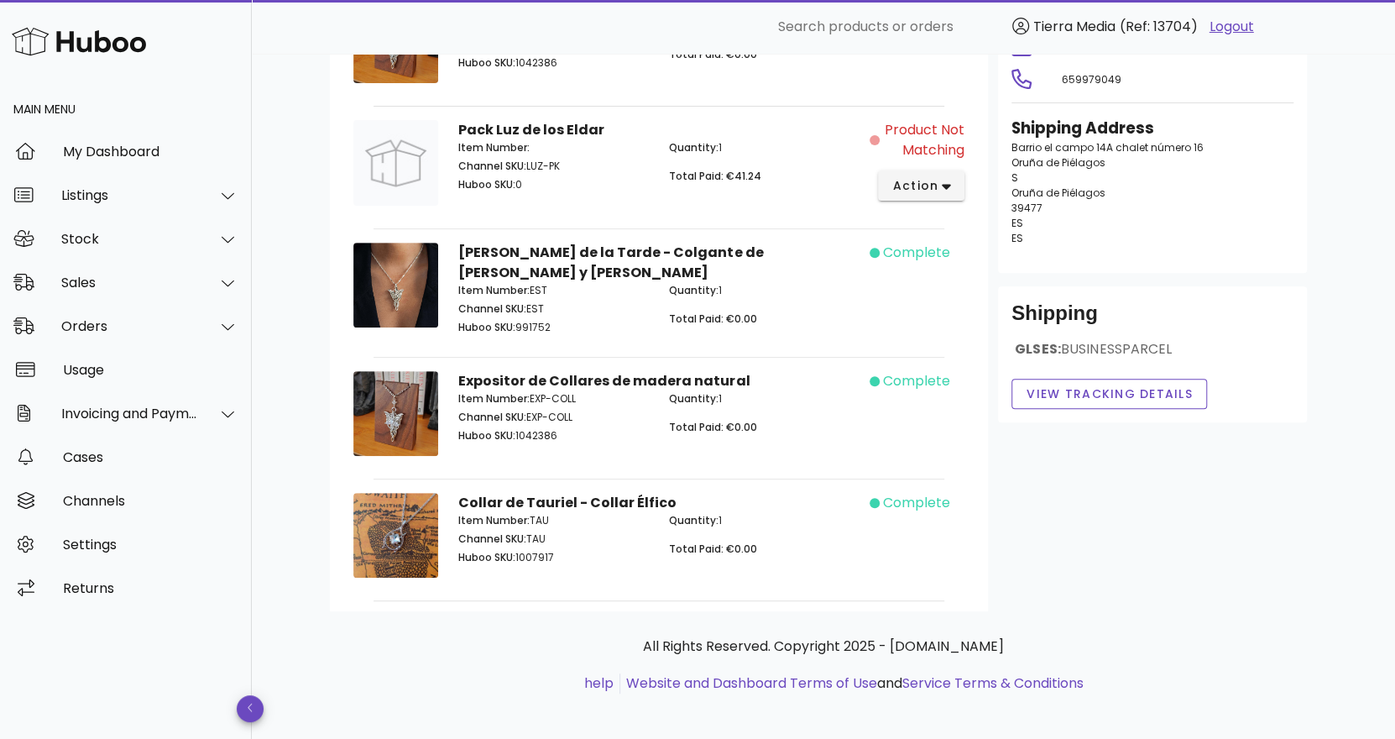
click at [1349, 81] on div "B2C Order # 28319 22 September 2025 at 8:18 PM order actions Product Not Matchi…" at bounding box center [824, 246] width 1068 height 1001
